Goal: Contribute content: Add original content to the website for others to see

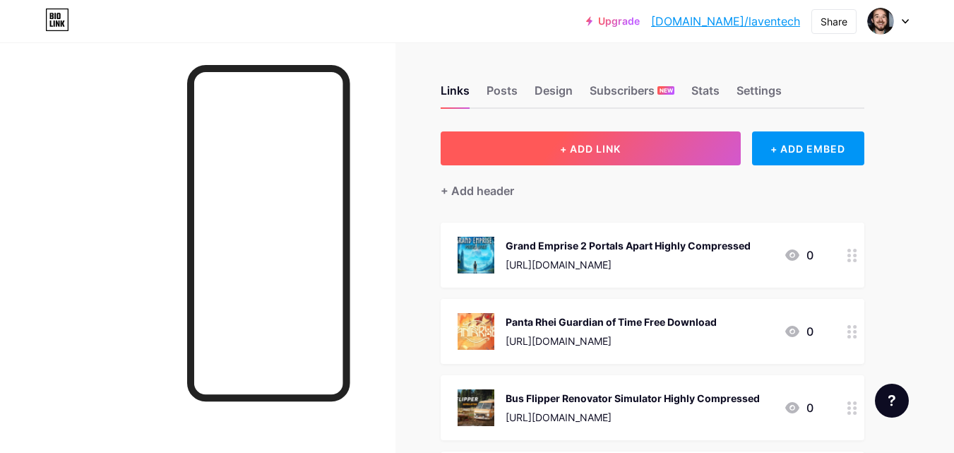
click at [646, 148] on button "+ ADD LINK" at bounding box center [591, 148] width 300 height 34
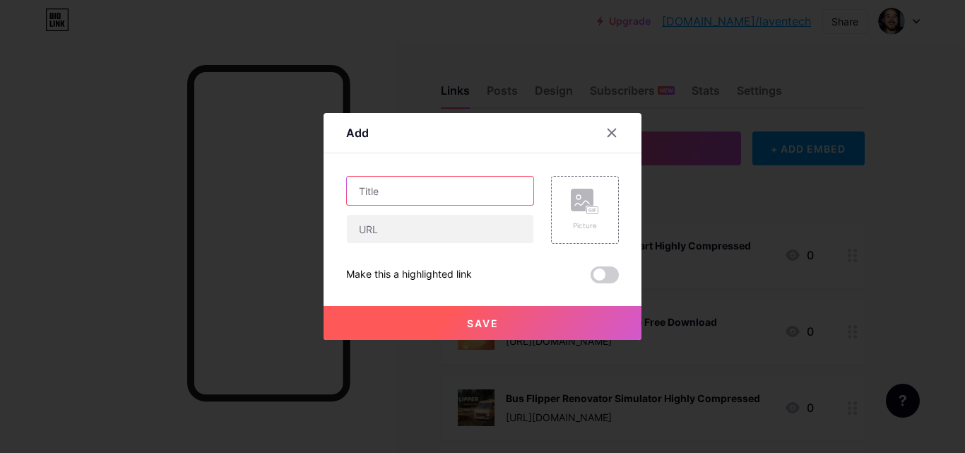
click at [484, 203] on input "text" at bounding box center [440, 191] width 186 height 28
paste input "Earthlock free download"
type input "Earthlock free download"
click at [554, 235] on div "Picture" at bounding box center [585, 210] width 68 height 68
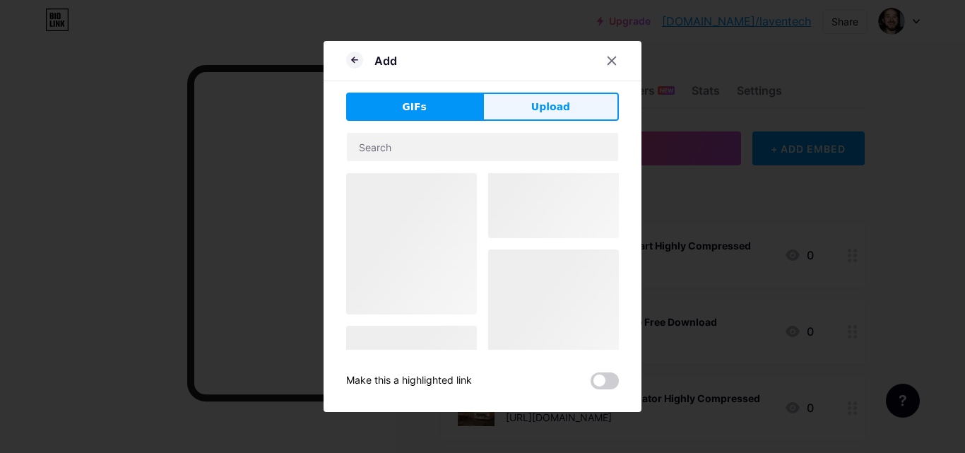
click at [523, 107] on button "Upload" at bounding box center [550, 107] width 136 height 28
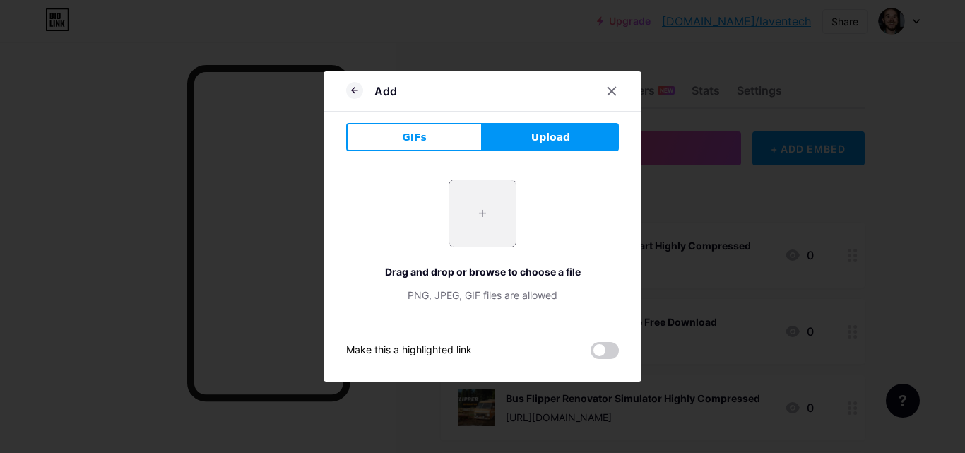
click at [519, 192] on div "+ Drag and drop or browse to choose a file PNG, JPEG, GIF files are allowed" at bounding box center [482, 240] width 273 height 123
click at [499, 189] on input "file" at bounding box center [482, 213] width 66 height 66
click at [342, 56] on div at bounding box center [482, 226] width 965 height 453
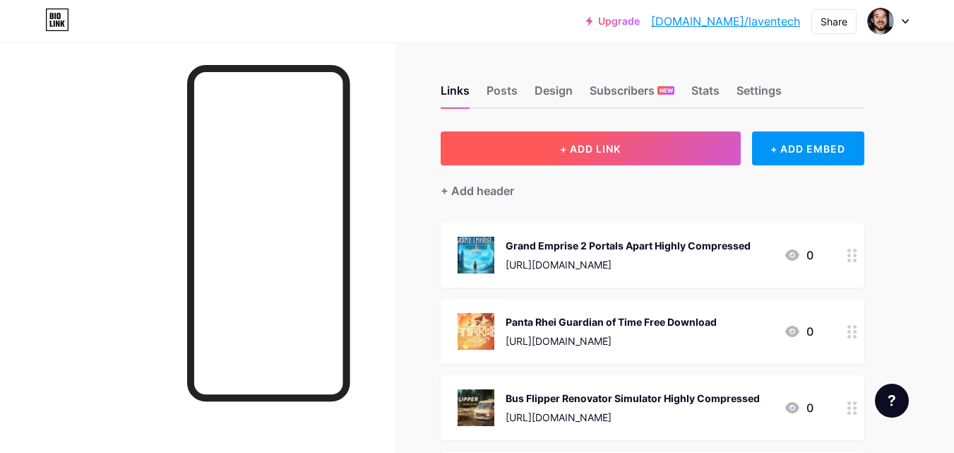
click at [521, 162] on button "+ ADD LINK" at bounding box center [591, 148] width 300 height 34
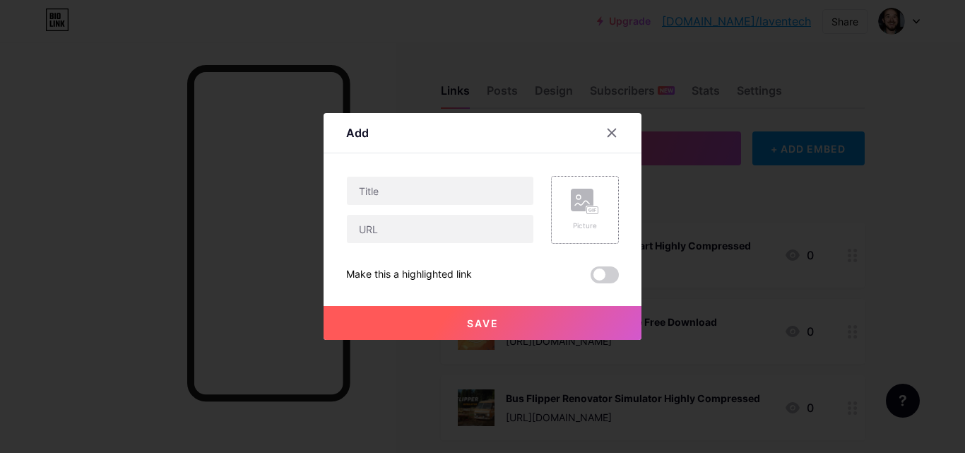
click at [559, 205] on div "Picture" at bounding box center [585, 210] width 68 height 68
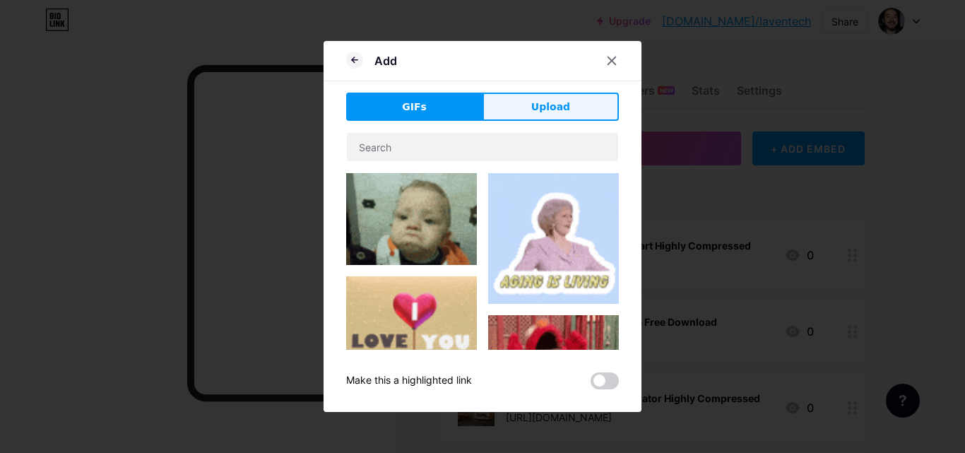
click at [506, 107] on button "Upload" at bounding box center [550, 107] width 136 height 28
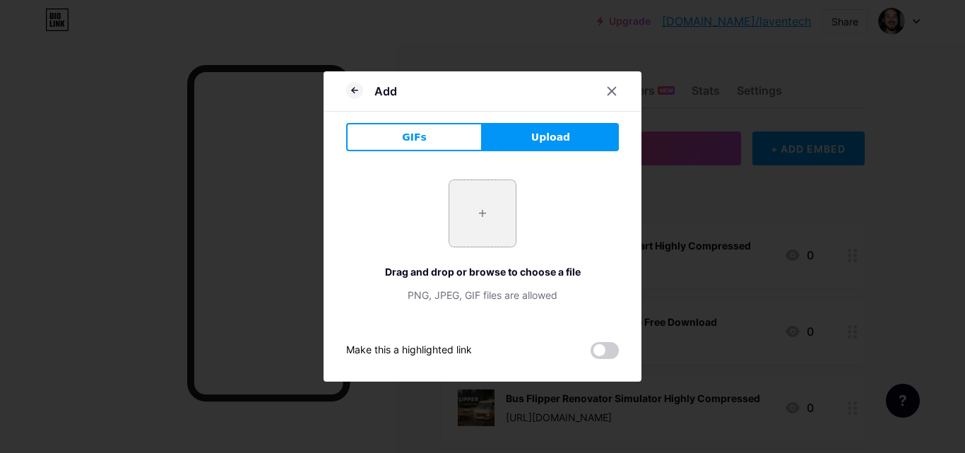
click at [460, 205] on input "file" at bounding box center [482, 213] width 66 height 66
type input "C:\fakepath\maxresdefault-768x432.jpg"
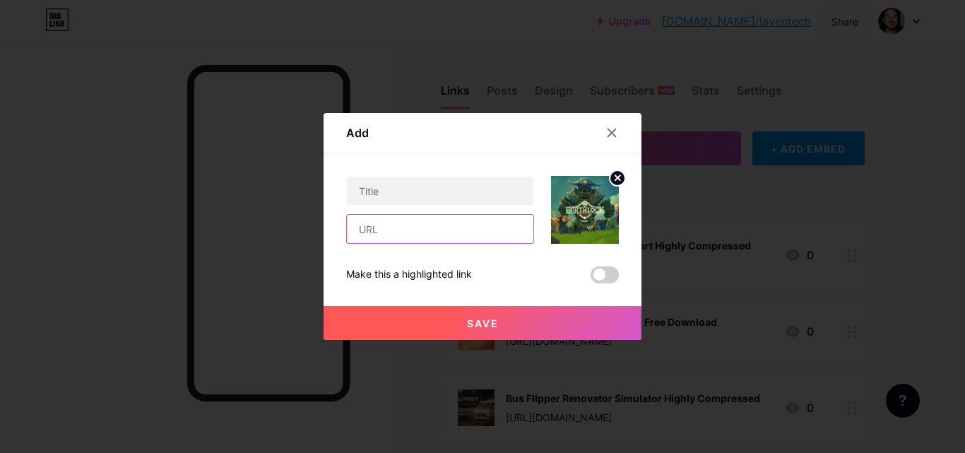
click at [472, 230] on input "text" at bounding box center [440, 229] width 186 height 28
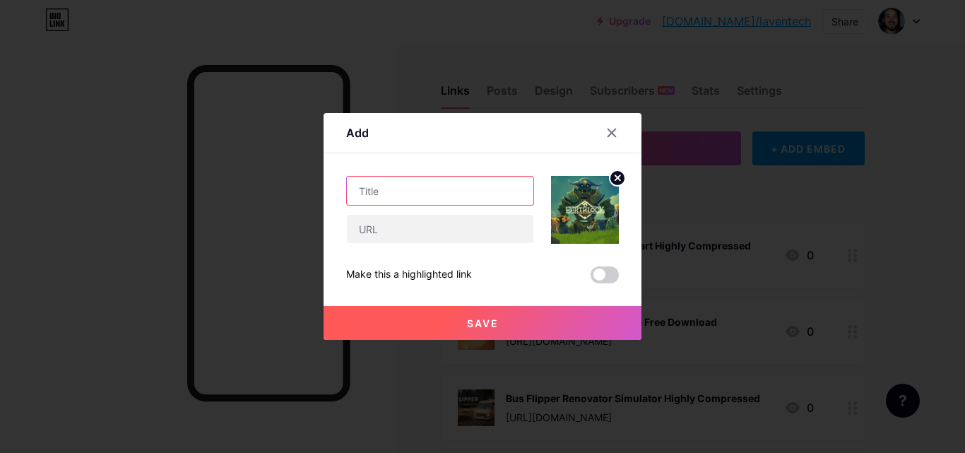
click at [423, 185] on input "text" at bounding box center [440, 191] width 186 height 28
paste input "Earthlock free download"
paste input "[URL][DOMAIN_NAME]"
type input "Earthlock free download"
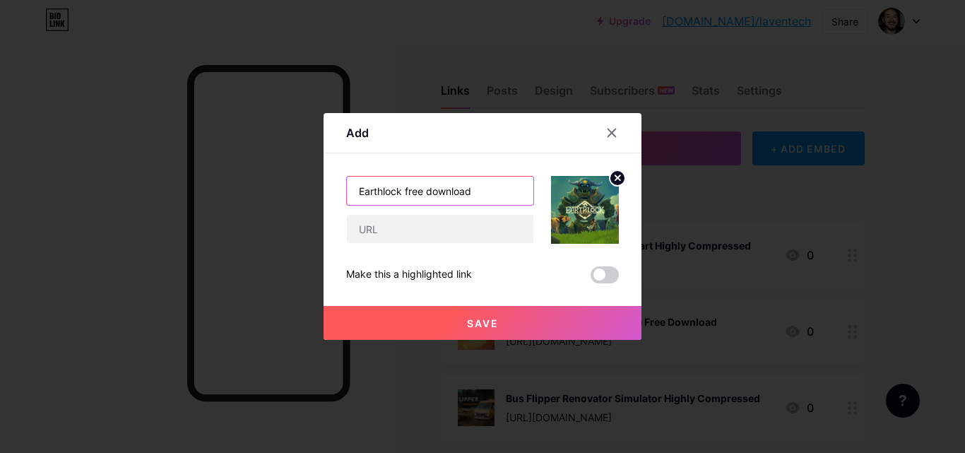
scroll to position [0, 0]
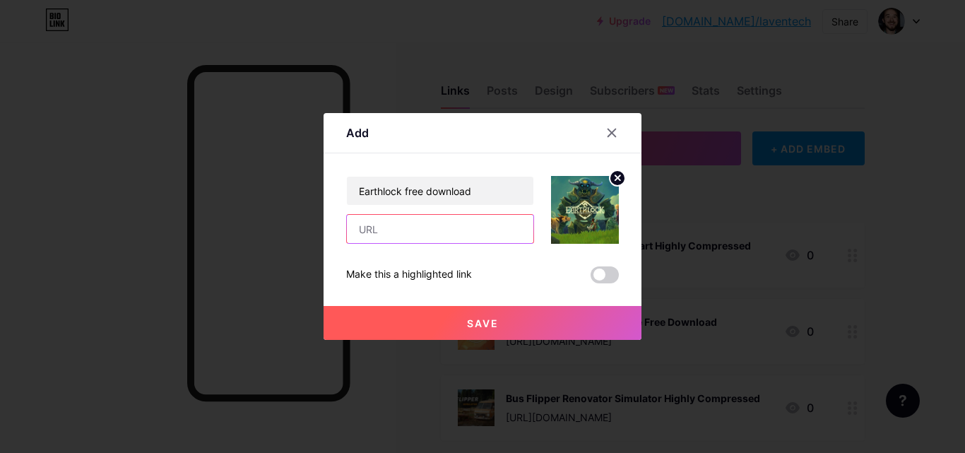
click at [477, 240] on input "text" at bounding box center [440, 229] width 186 height 28
paste input "[URL][DOMAIN_NAME]"
type input "[URL][DOMAIN_NAME]"
click at [458, 316] on button "Save" at bounding box center [482, 323] width 318 height 34
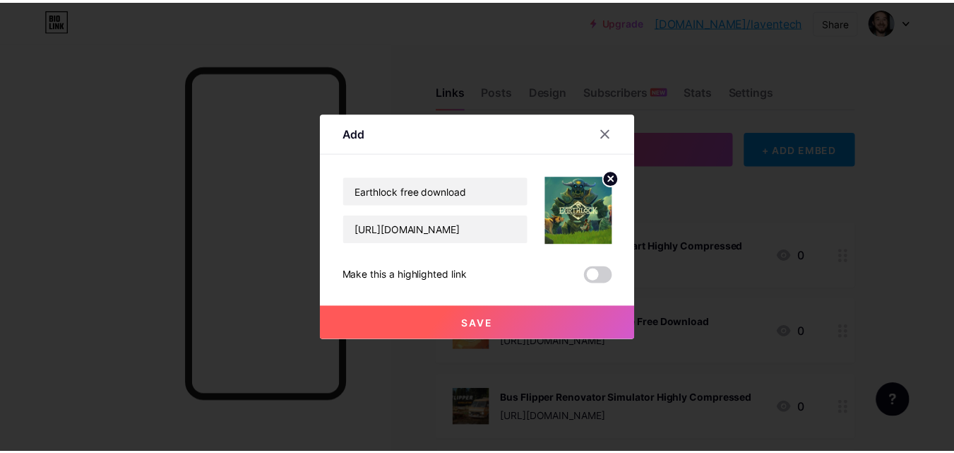
scroll to position [0, 0]
